Goal: Transaction & Acquisition: Purchase product/service

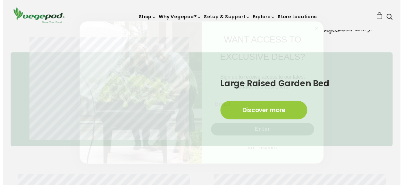
scroll to position [0, 96]
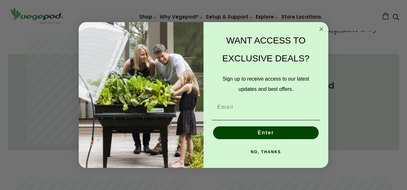
click at [321, 29] on icon "Close dialog" at bounding box center [321, 29] width 3 height 3
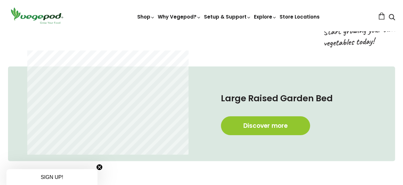
scroll to position [277, 0]
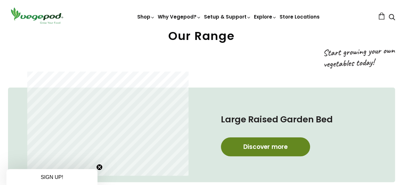
click at [256, 143] on link "Discover more" at bounding box center [265, 147] width 89 height 19
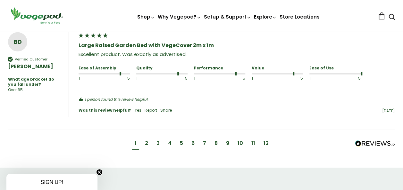
scroll to position [806, 0]
